Goal: Navigation & Orientation: Find specific page/section

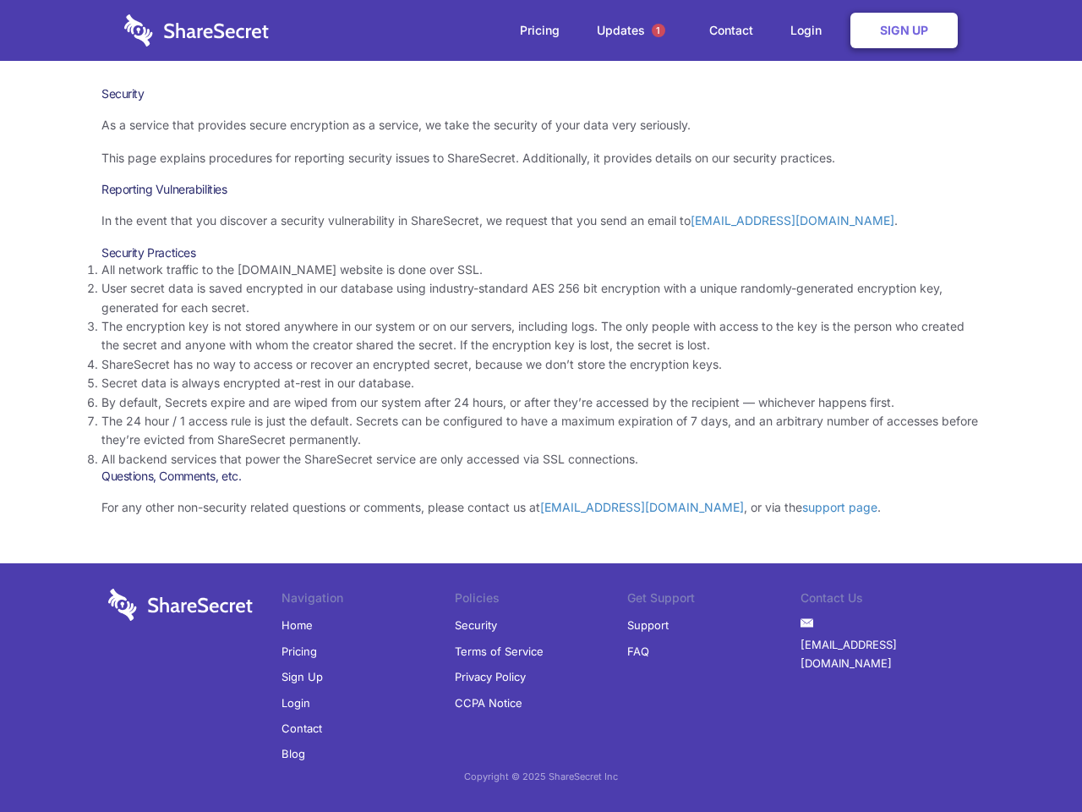
click at [541, 406] on li "By default, Secrets expire and are wiped from our system after 24 hours, or aft…" at bounding box center [540, 402] width 879 height 19
click at [659, 30] on span "1" at bounding box center [659, 31] width 14 height 14
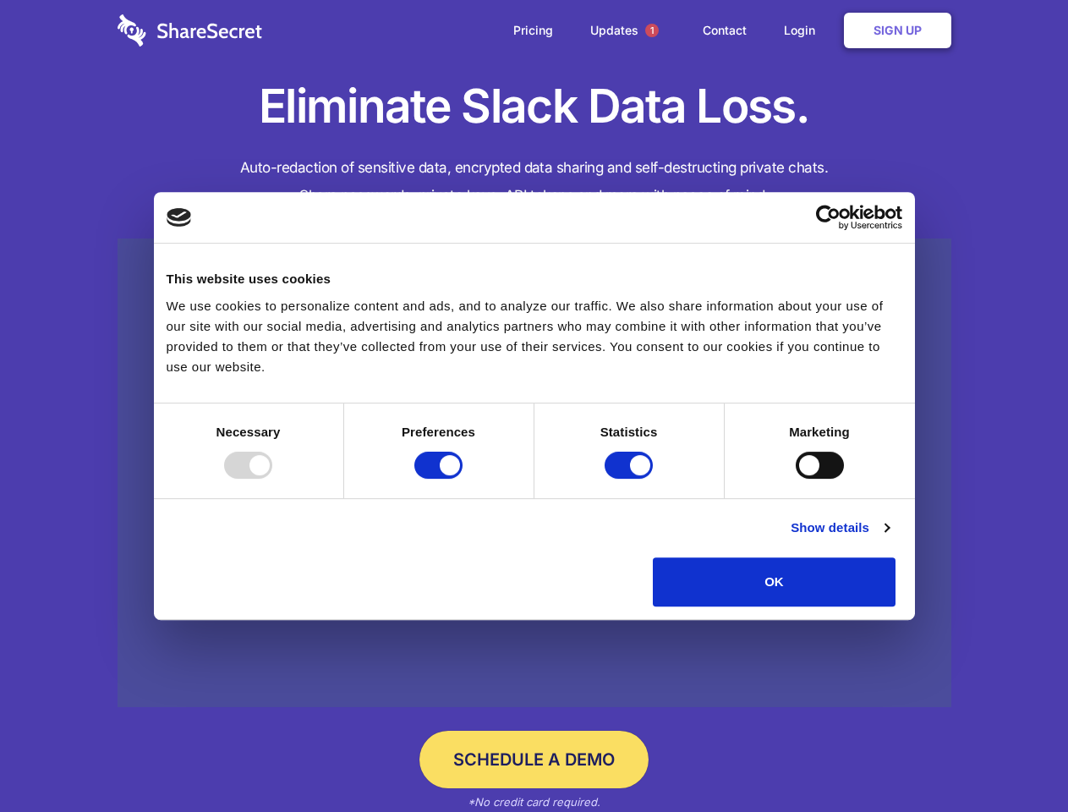
click at [272, 479] on div at bounding box center [248, 465] width 48 height 27
click at [463, 479] on input "Preferences" at bounding box center [438, 465] width 48 height 27
checkbox input "false"
click at [631, 479] on input "Statistics" at bounding box center [629, 465] width 48 height 27
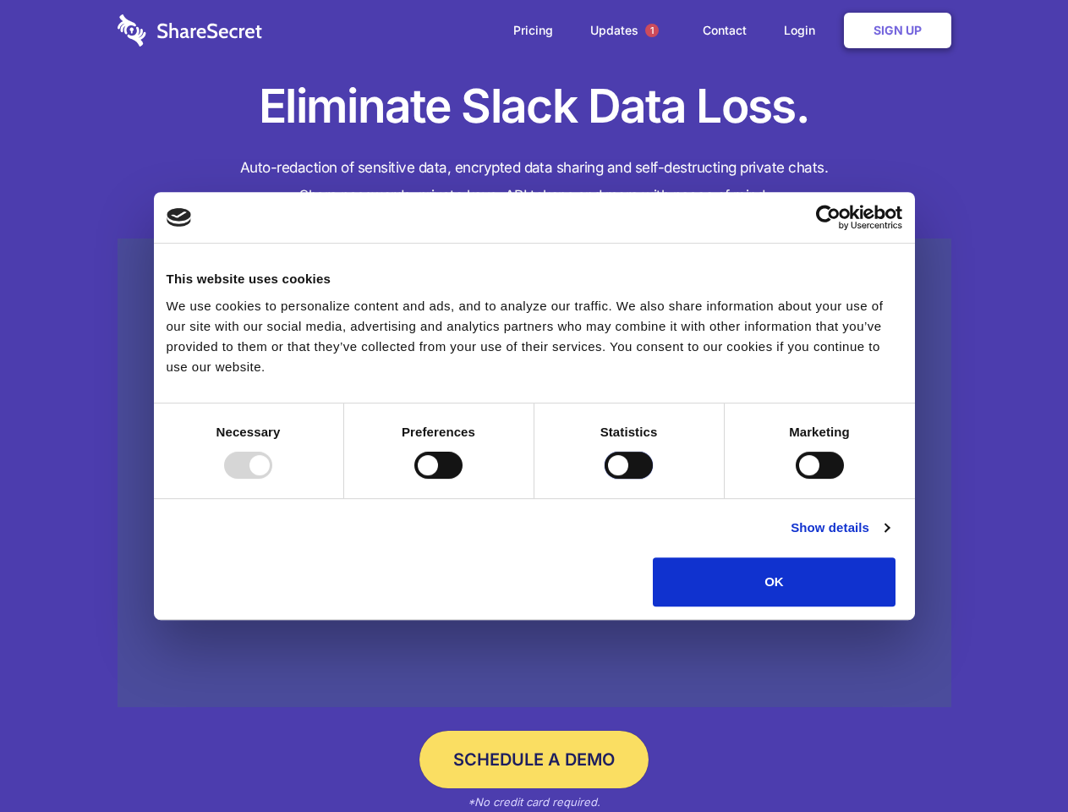
checkbox input "false"
click at [796, 479] on input "Marketing" at bounding box center [820, 465] width 48 height 27
checkbox input "true"
click at [889, 538] on link "Show details" at bounding box center [840, 528] width 98 height 20
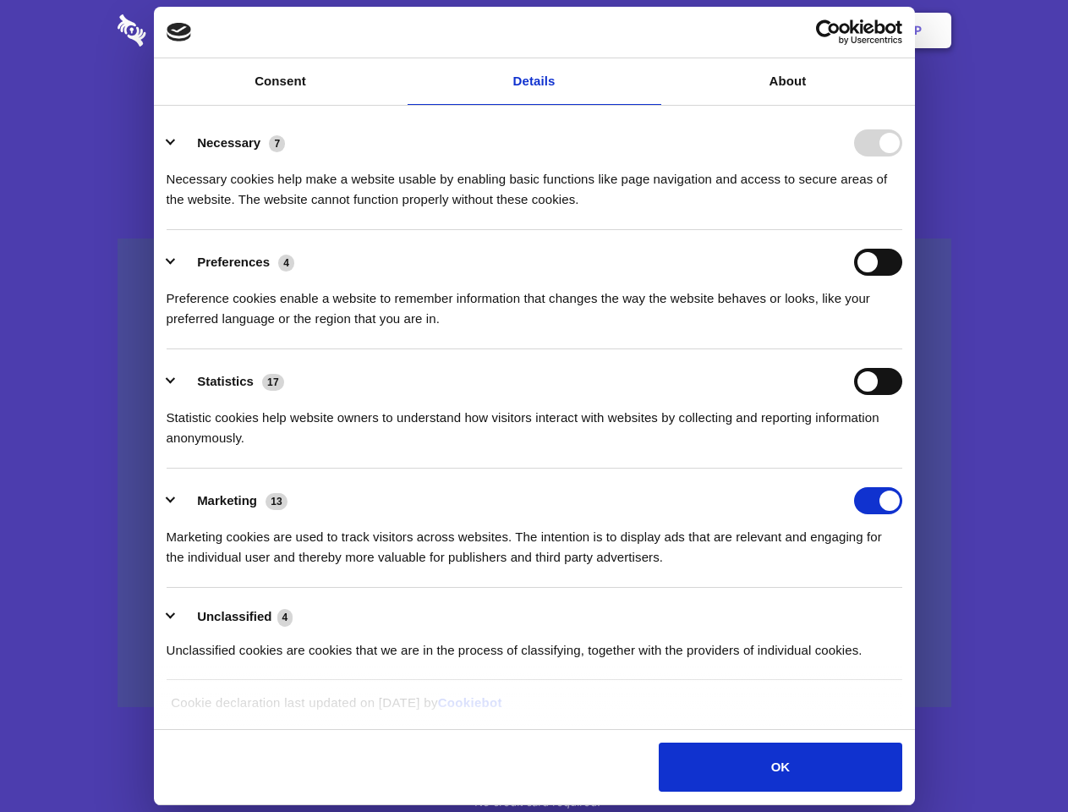
click at [902, 468] on li "Statistics 17 Statistic cookies help website owners to understand how visitors …" at bounding box center [535, 408] width 736 height 119
